Goal: Task Accomplishment & Management: Complete application form

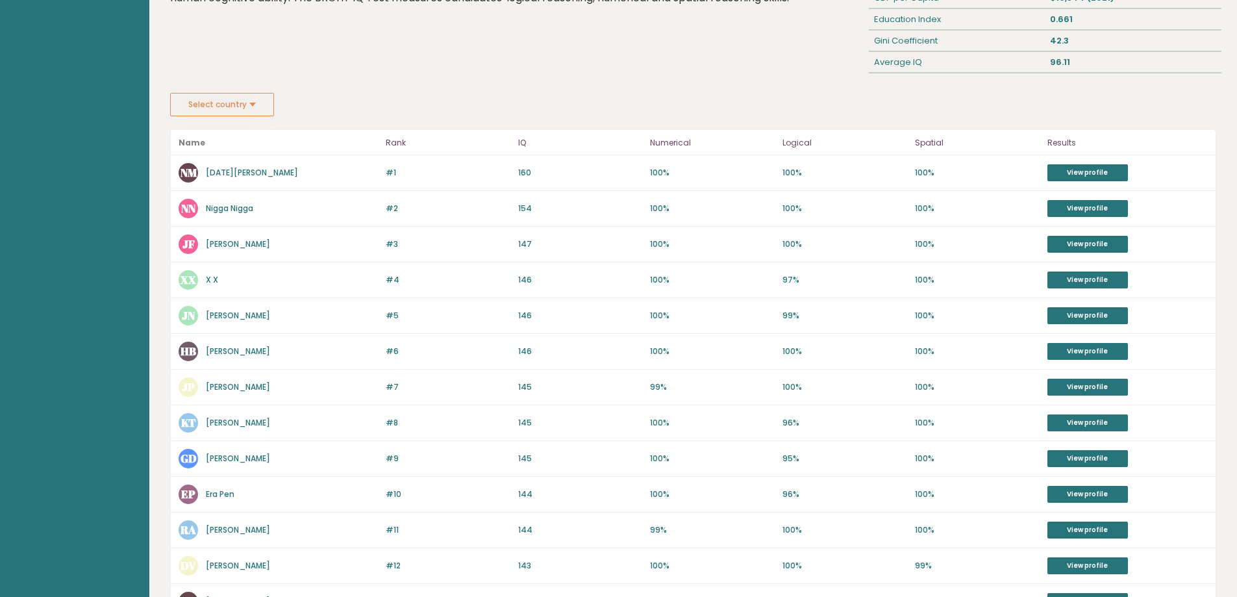
scroll to position [115, 0]
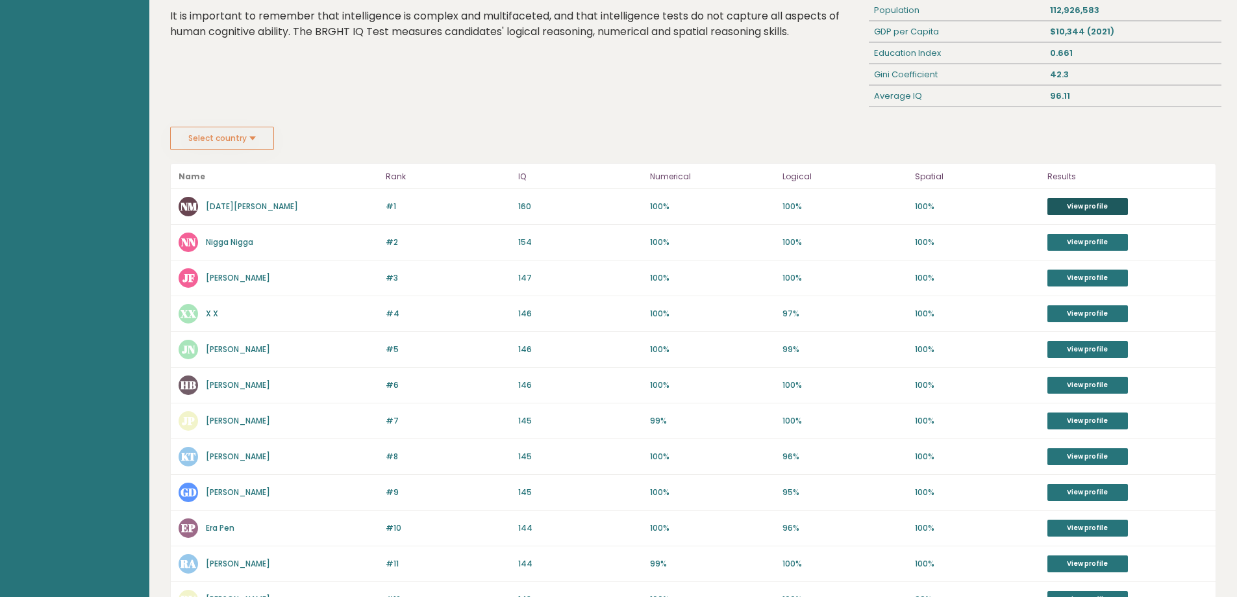
drag, startPoint x: 1087, startPoint y: 208, endPoint x: 1083, endPoint y: 202, distance: 7.0
drag, startPoint x: 519, startPoint y: 205, endPoint x: 565, endPoint y: 208, distance: 46.3
click at [565, 208] on p "160" at bounding box center [580, 207] width 125 height 12
click at [571, 208] on p "160" at bounding box center [580, 207] width 125 height 12
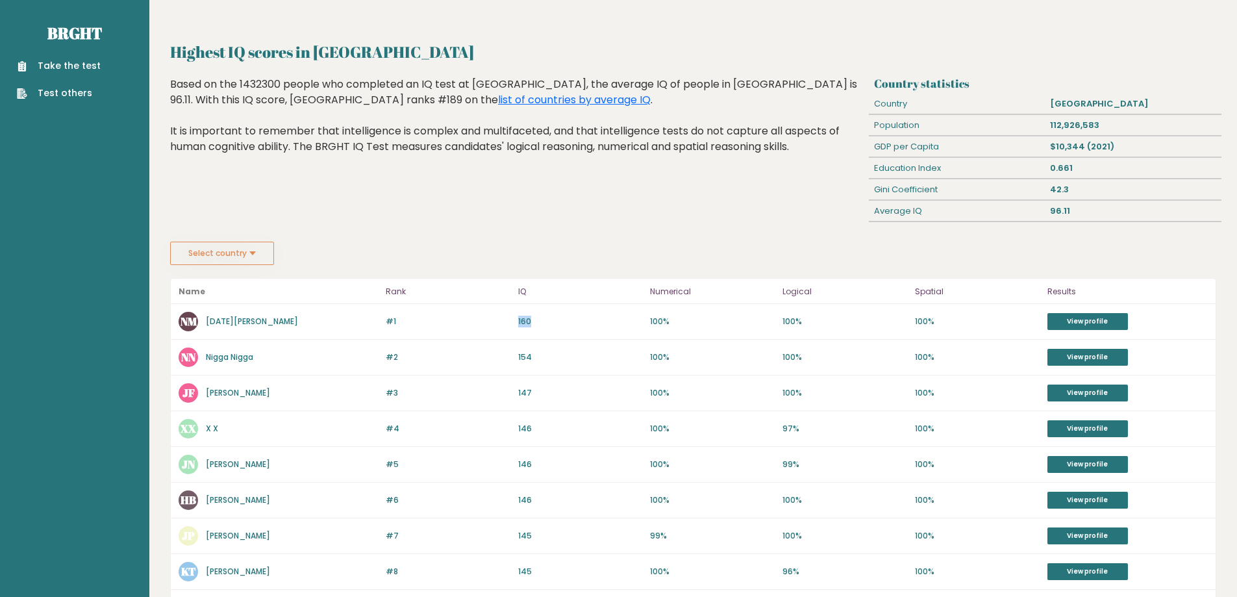
drag, startPoint x: 516, startPoint y: 321, endPoint x: 543, endPoint y: 324, distance: 27.5
click at [543, 324] on div "#1 NM Noel Madrideo 160 #1 160 100% 100% 100% View profile" at bounding box center [693, 322] width 1045 height 36
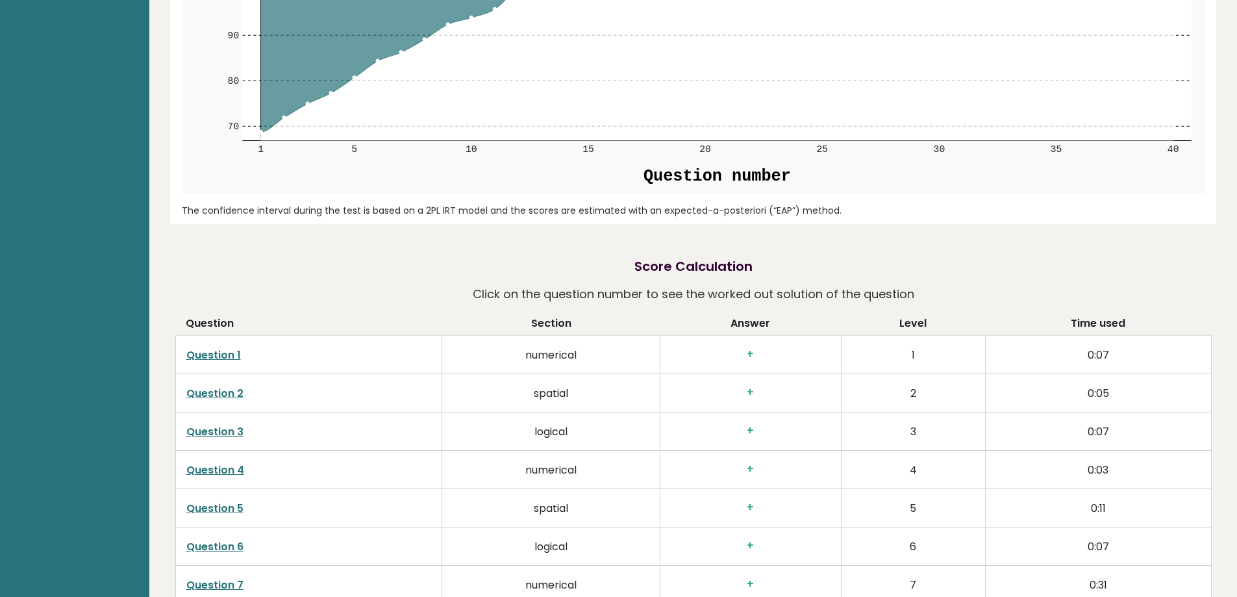
scroll to position [1837, 0]
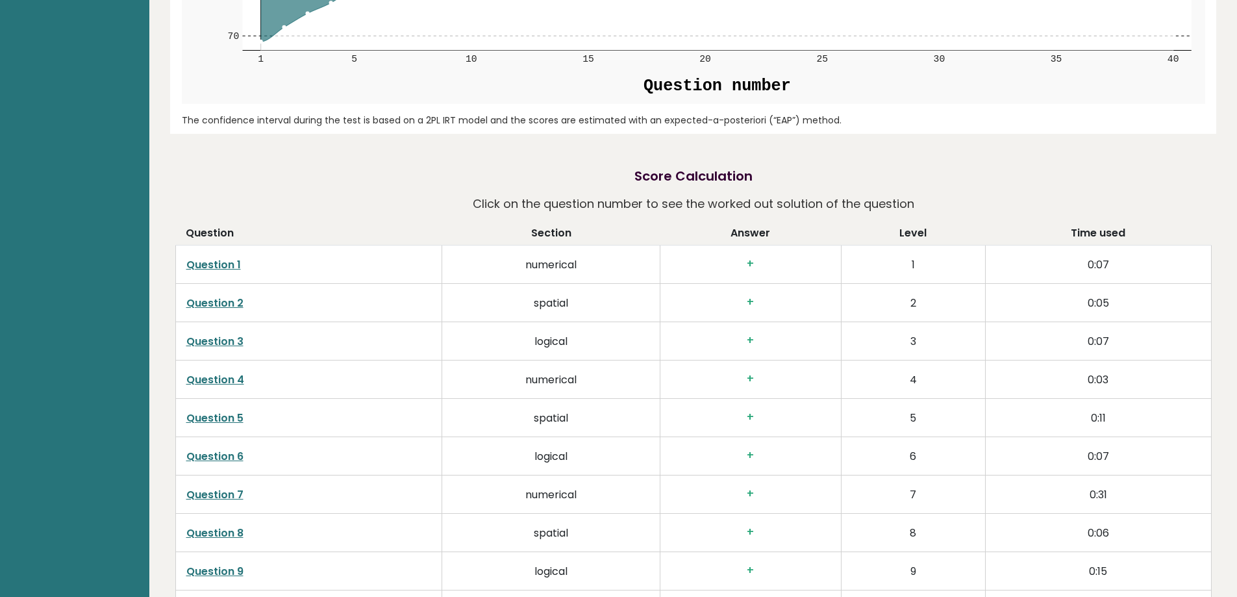
drag, startPoint x: 219, startPoint y: 305, endPoint x: 269, endPoint y: 312, distance: 50.5
click at [269, 312] on td "Question 2" at bounding box center [308, 302] width 267 height 38
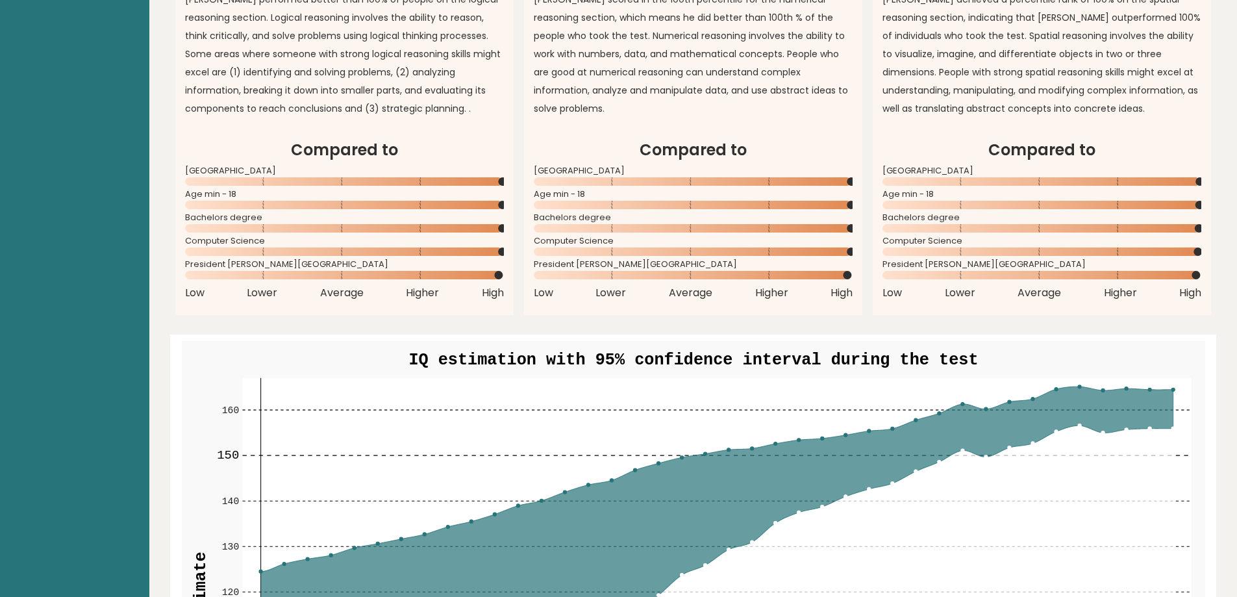
scroll to position [928, 0]
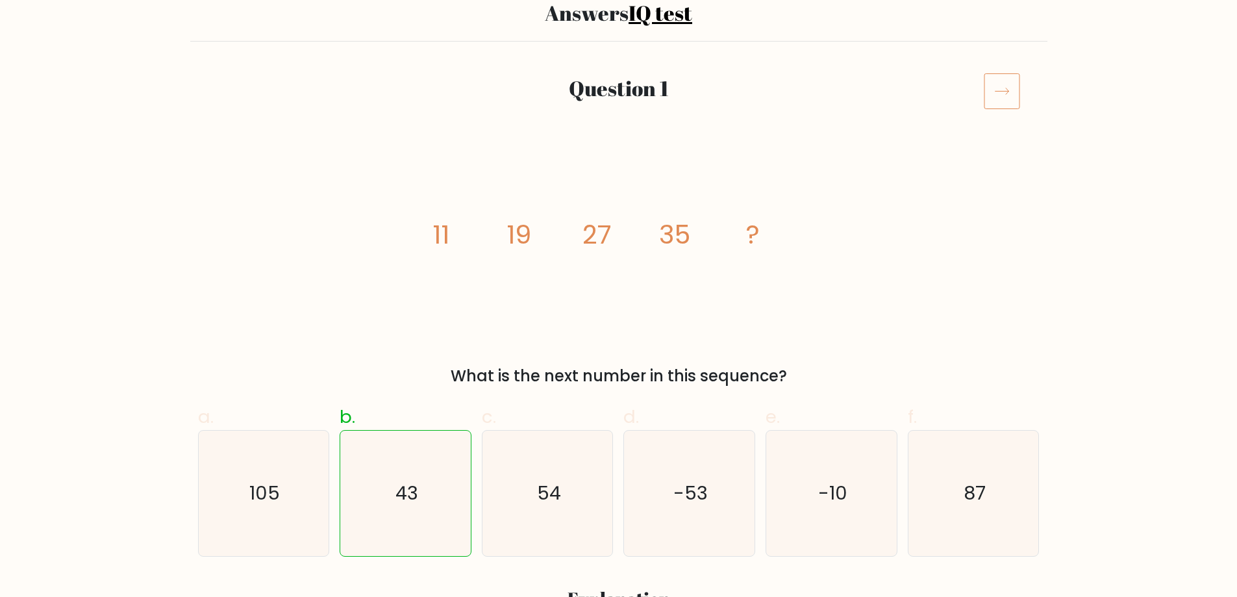
scroll to position [130, 0]
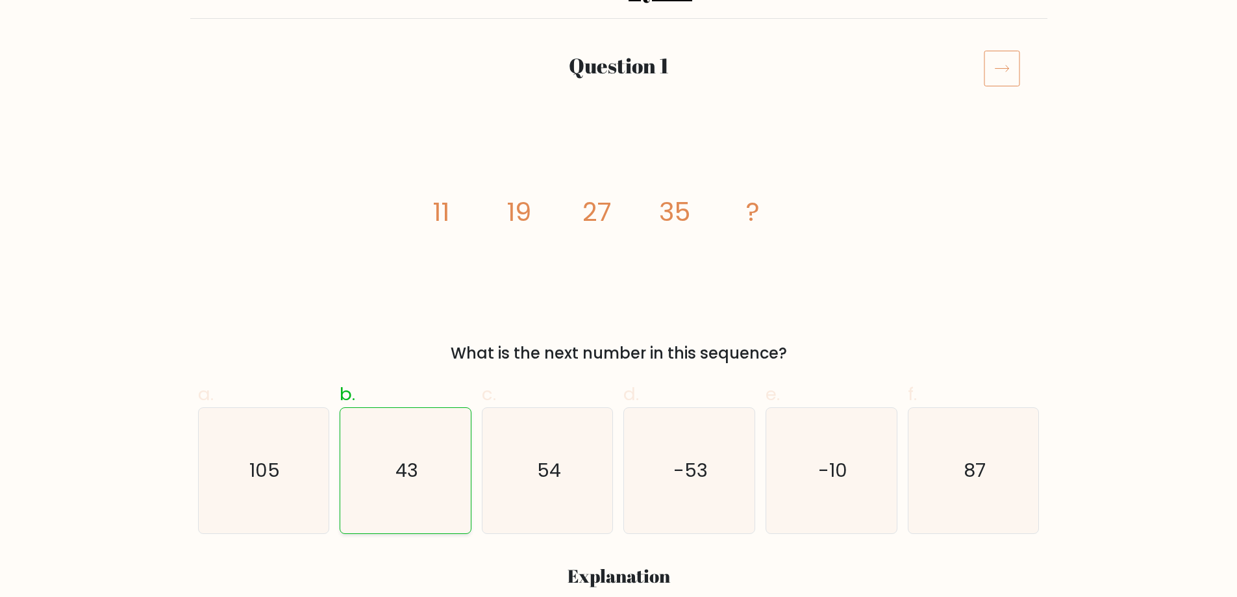
click at [426, 486] on icon "43" at bounding box center [405, 470] width 125 height 125
click at [619, 177] on input "b. 43" at bounding box center [619, 173] width 1 height 8
radio input "true"
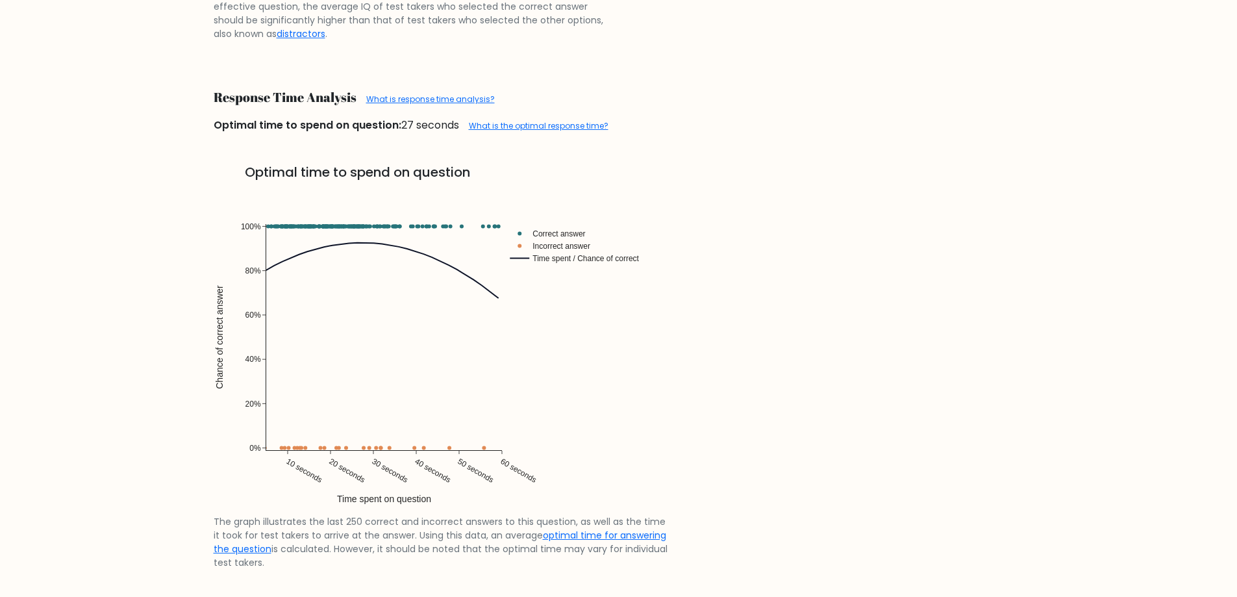
scroll to position [2789, 0]
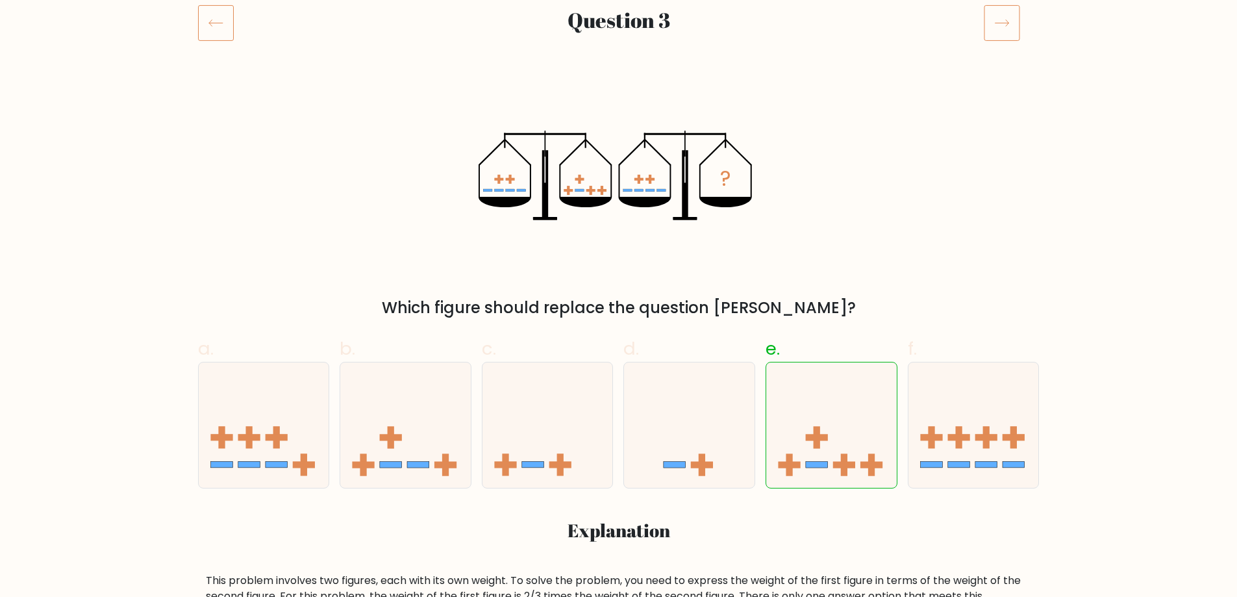
scroll to position [195, 0]
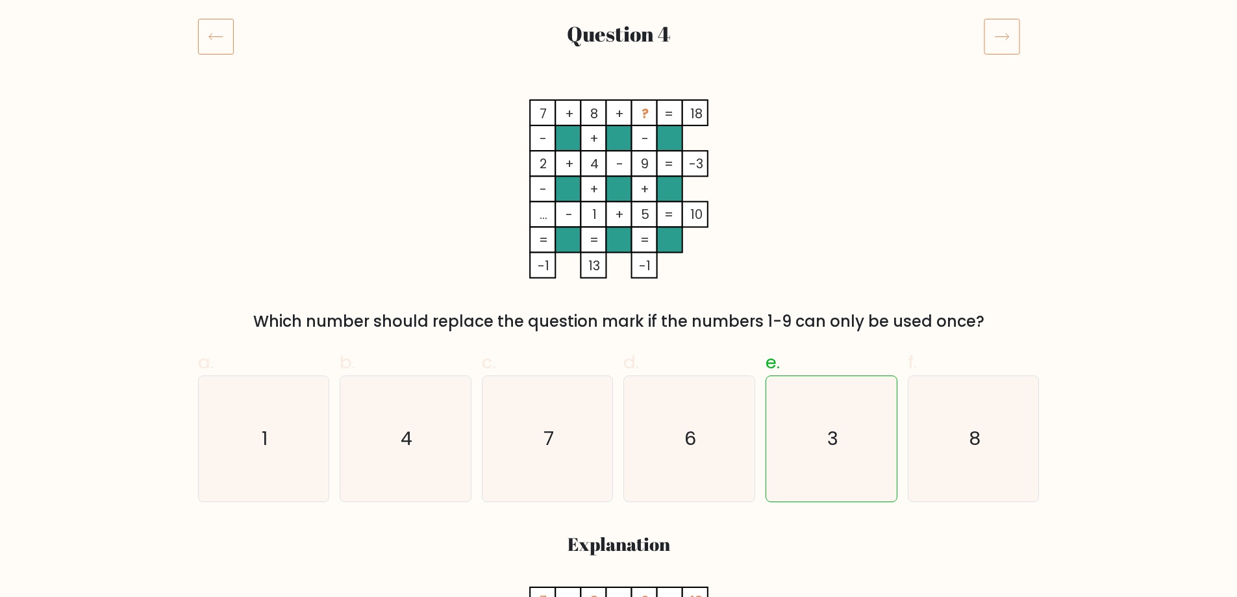
scroll to position [130, 0]
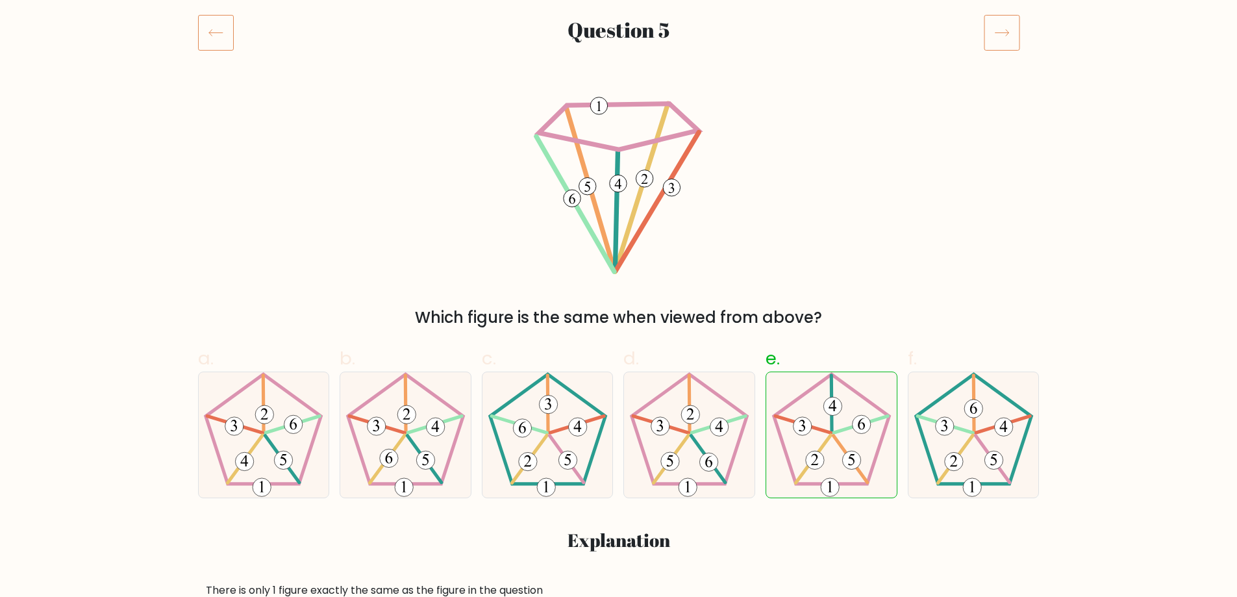
scroll to position [195, 0]
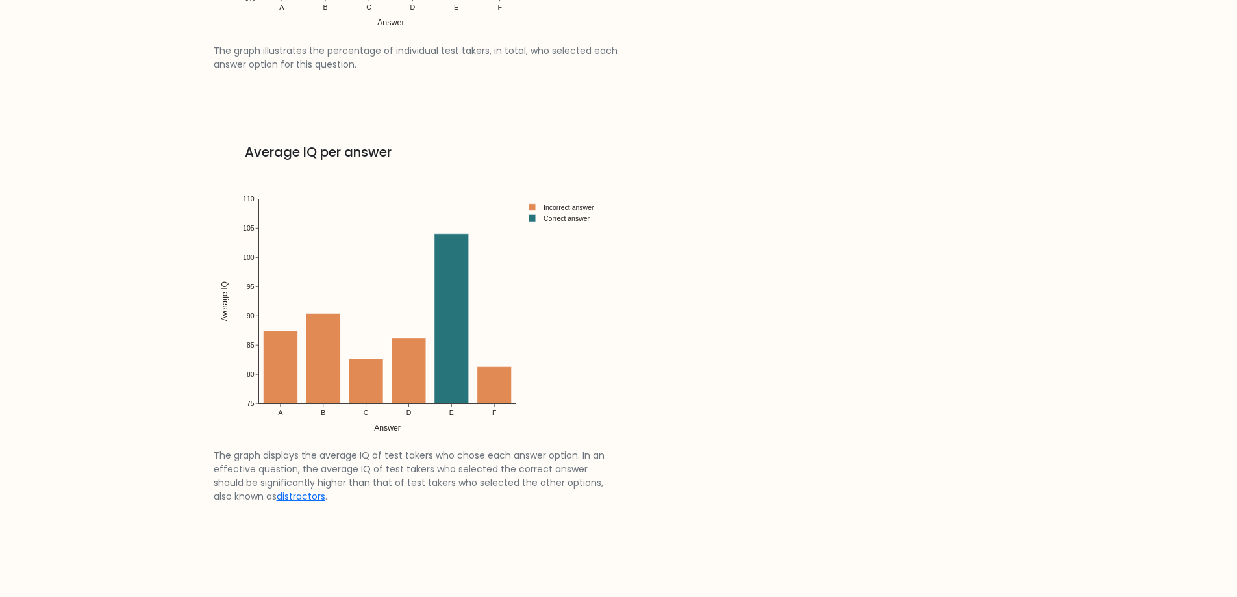
scroll to position [1883, 0]
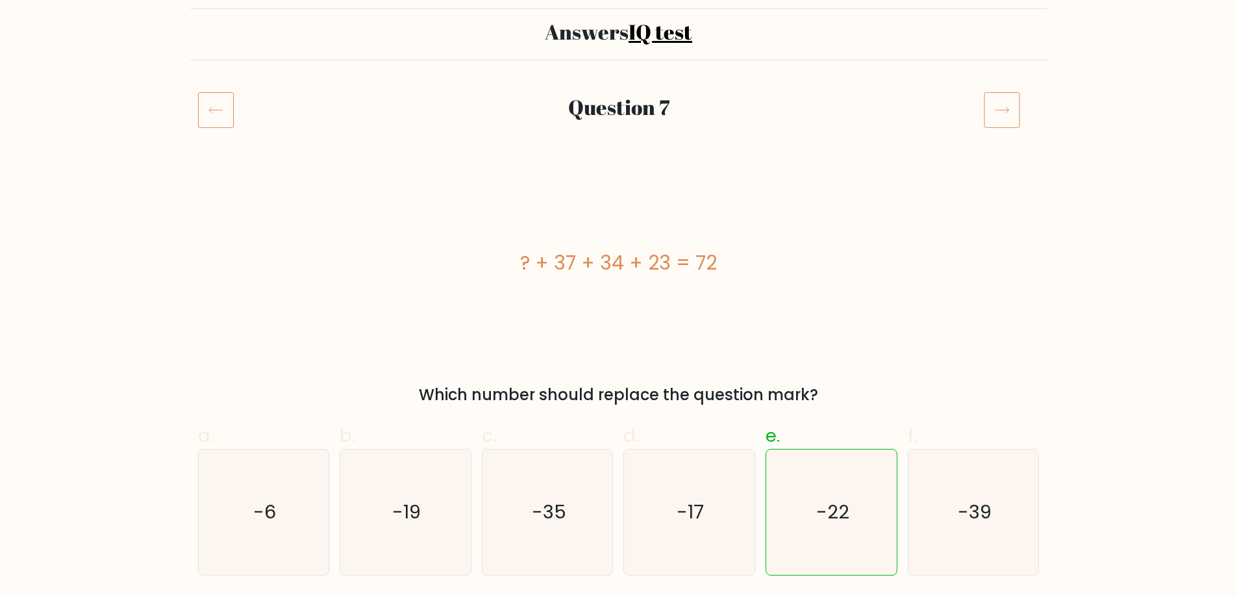
scroll to position [195, 0]
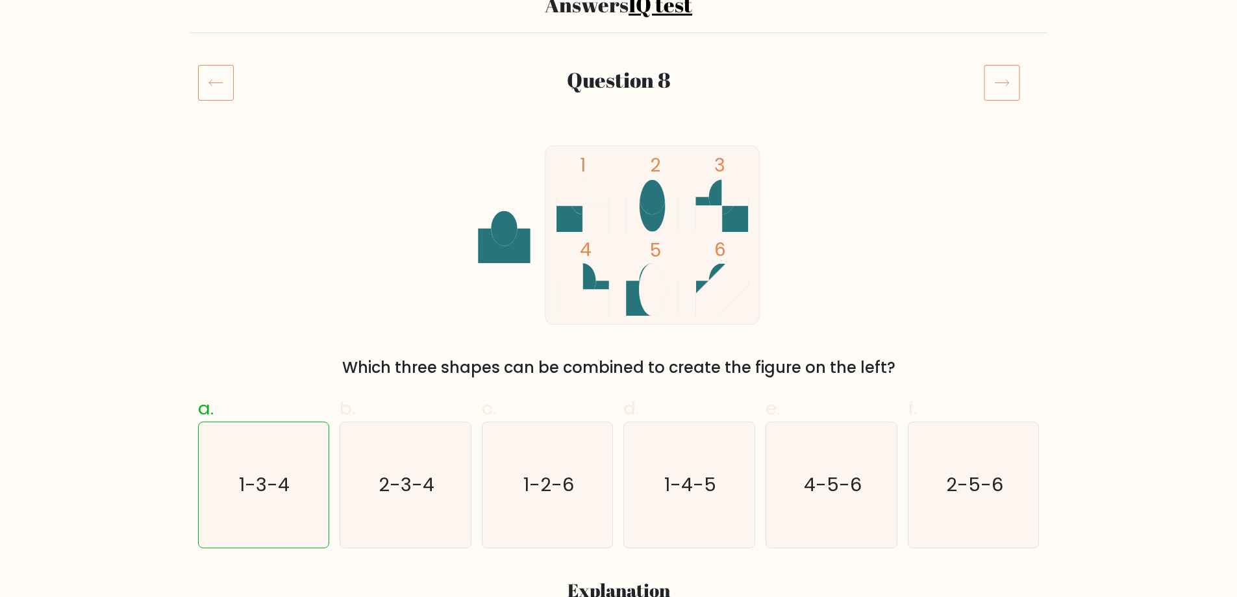
scroll to position [130, 0]
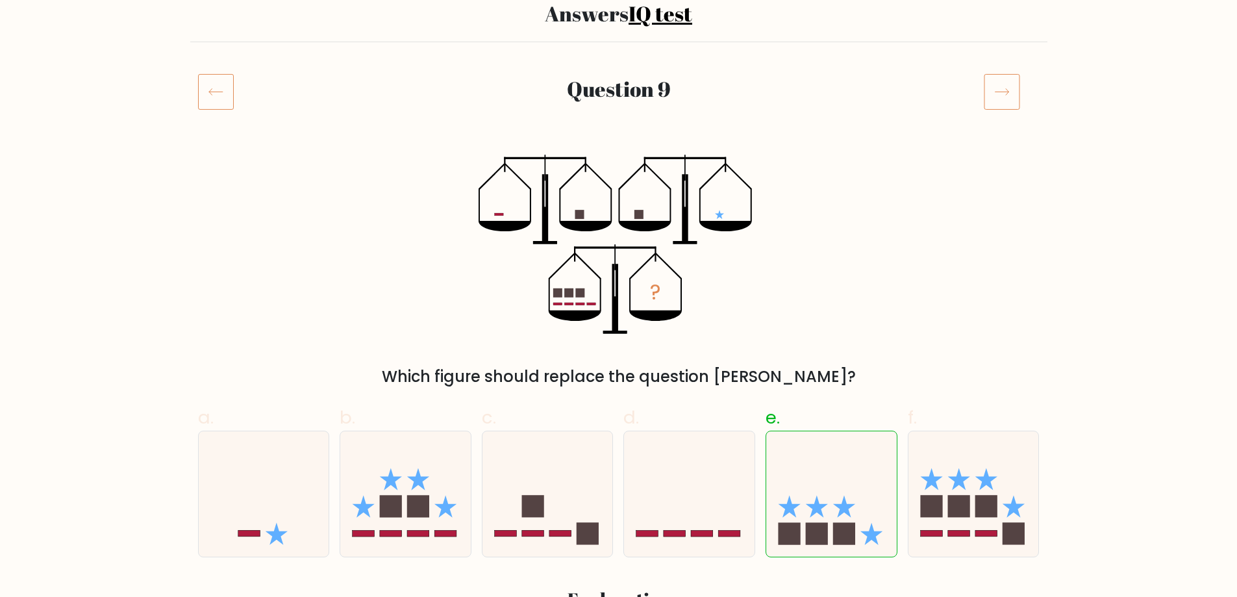
scroll to position [130, 0]
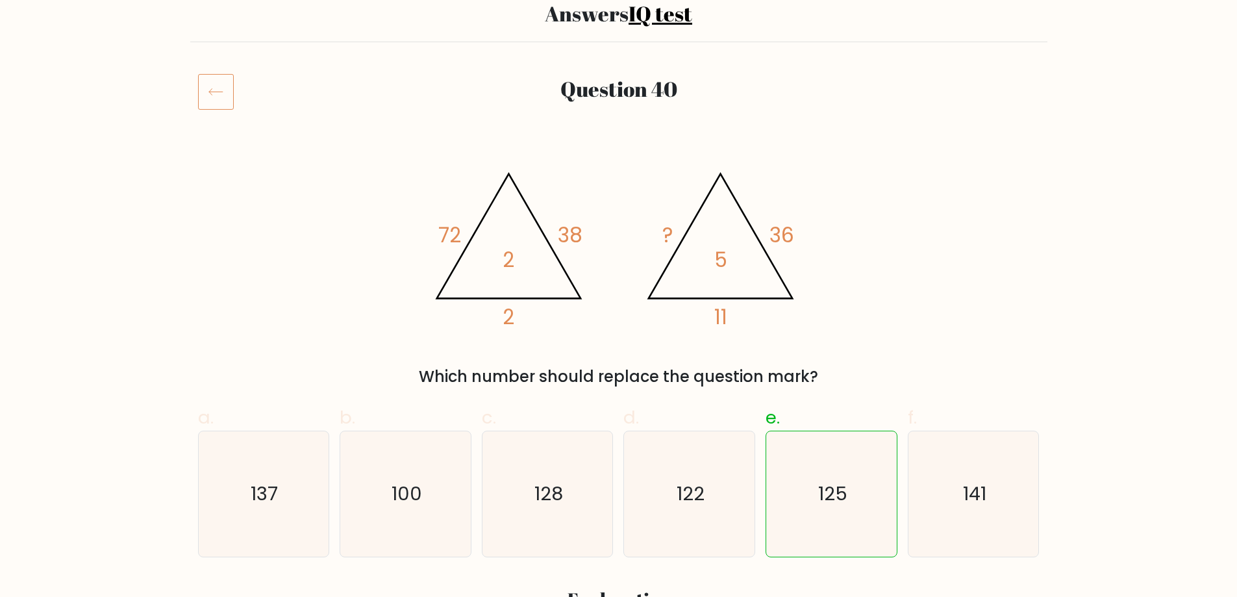
scroll to position [130, 0]
